Goal: Navigation & Orientation: Find specific page/section

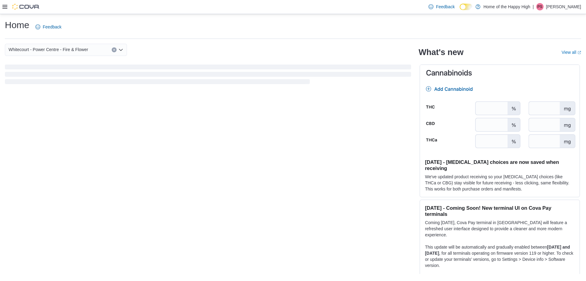
click at [4, 6] on icon at bounding box center [4, 6] width 5 height 5
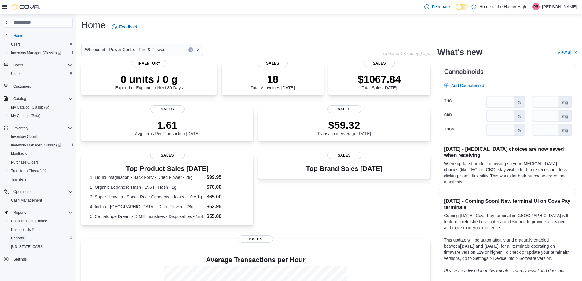
click at [18, 239] on span "Reports" at bounding box center [17, 237] width 13 height 5
